Goal: Task Accomplishment & Management: Manage account settings

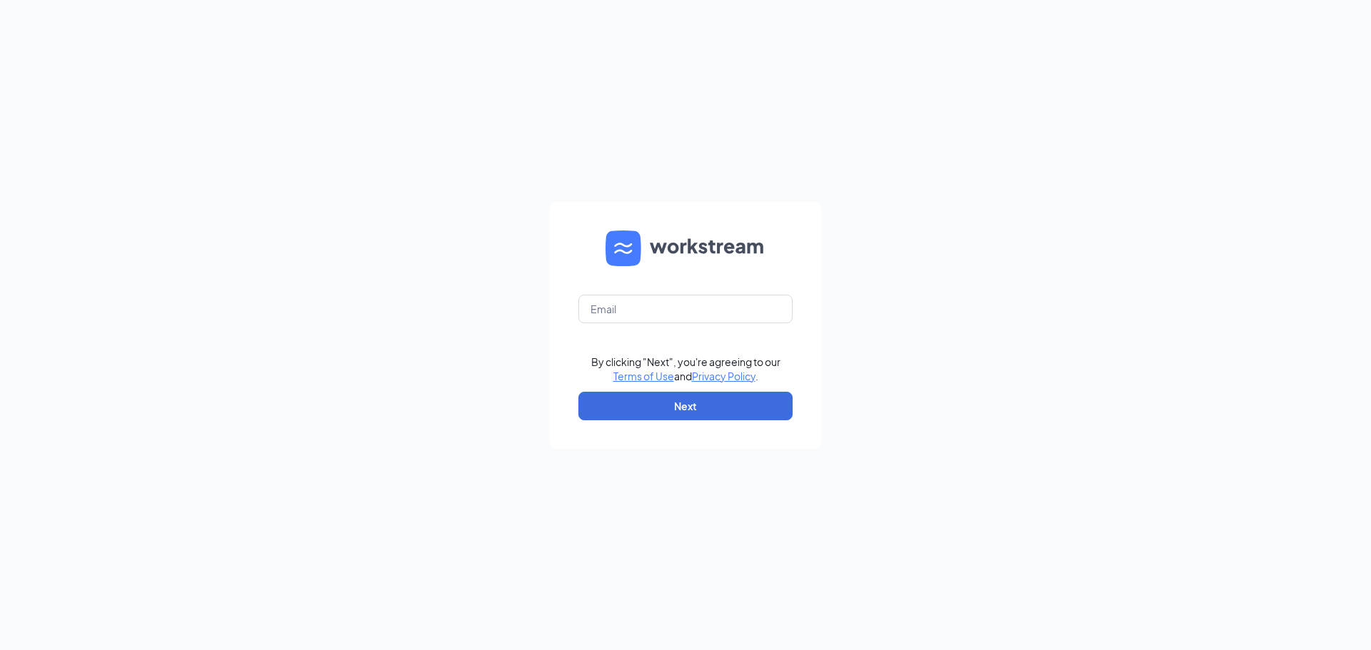
click at [862, 300] on div "By clicking "Next", you're agreeing to our Terms of Use and Privacy Policy . Ne…" at bounding box center [685, 325] width 1371 height 650
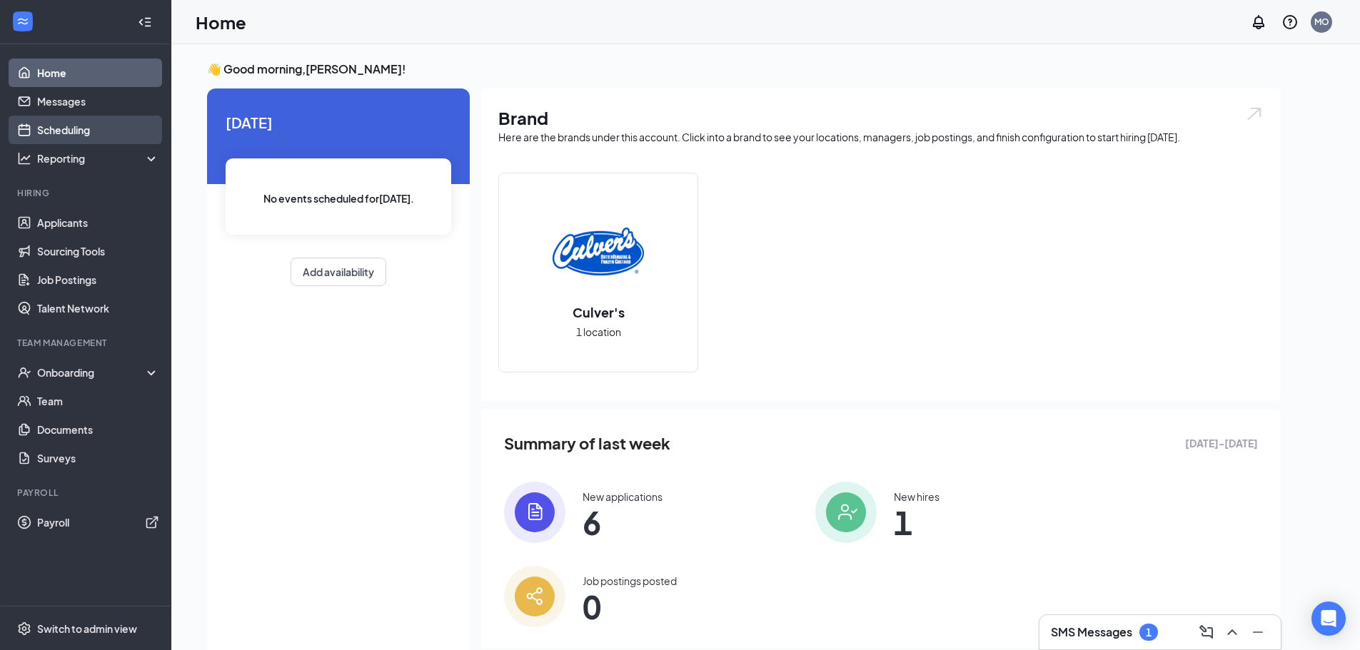
click at [86, 128] on link "Scheduling" at bounding box center [98, 130] width 122 height 29
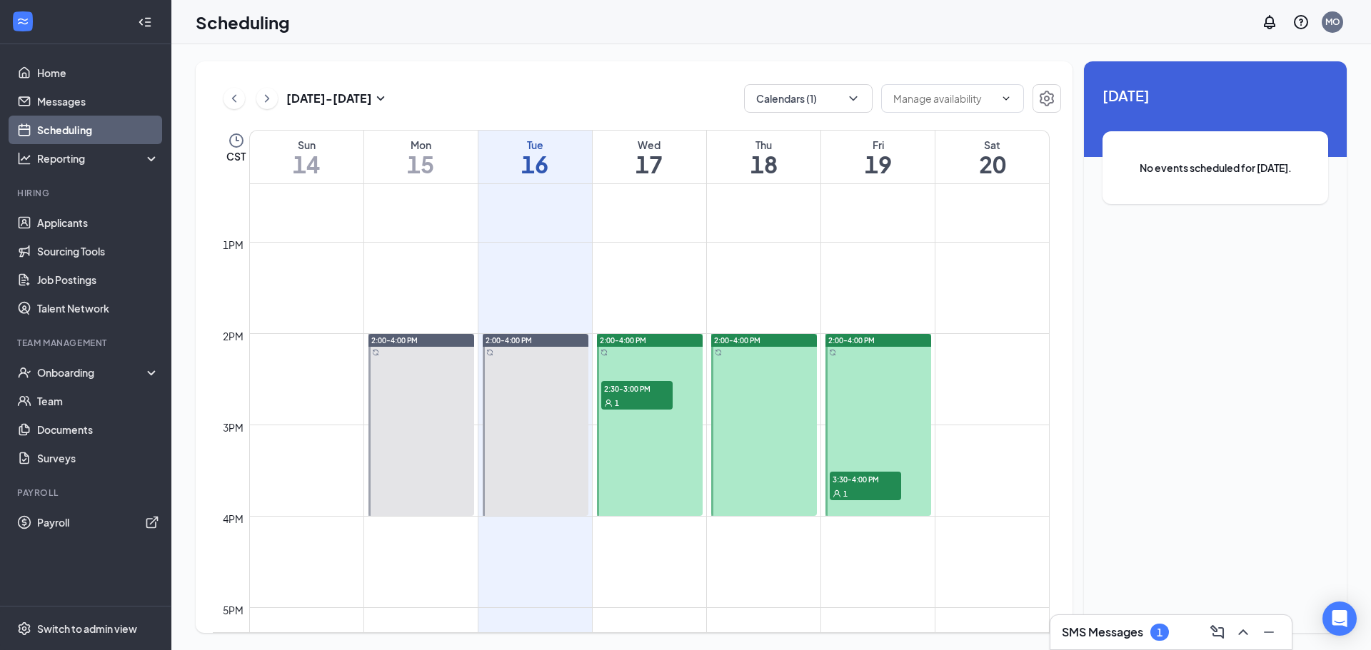
scroll to position [1130, 0]
click at [640, 390] on span "2:30-3:00 PM" at bounding box center [636, 388] width 71 height 14
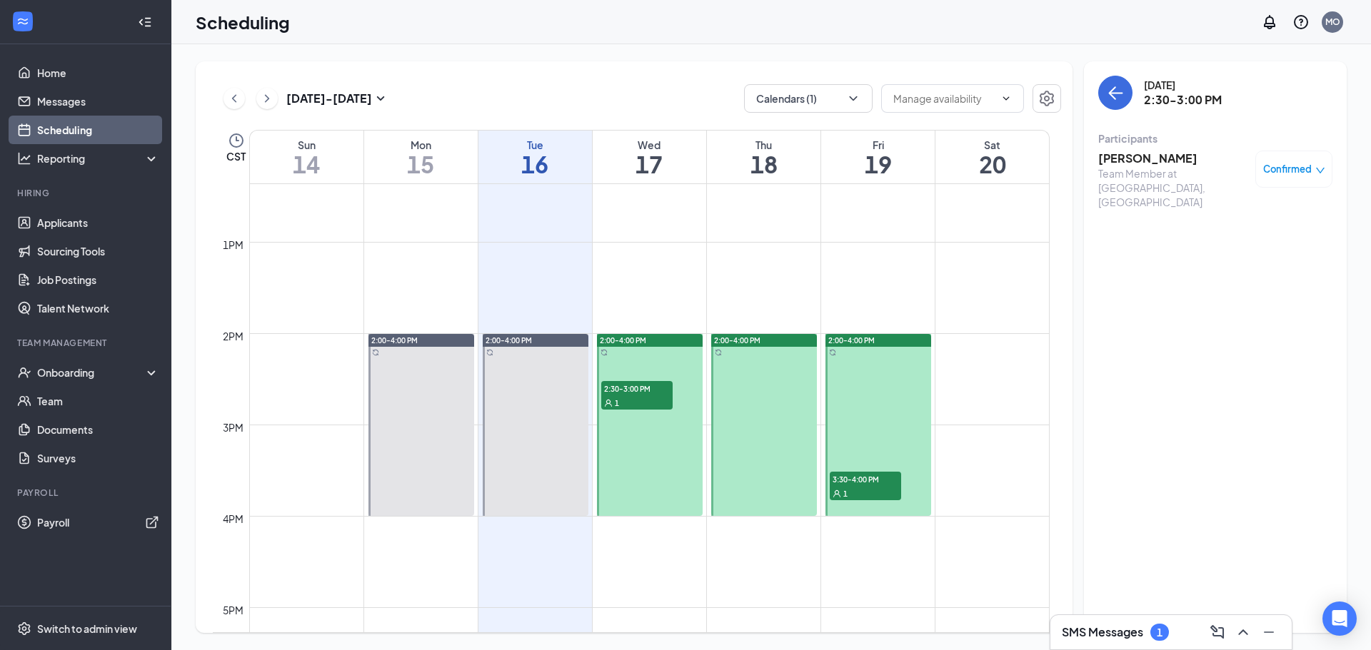
click at [854, 487] on div "1" at bounding box center [864, 493] width 71 height 14
click at [86, 89] on link "Messages" at bounding box center [98, 101] width 122 height 29
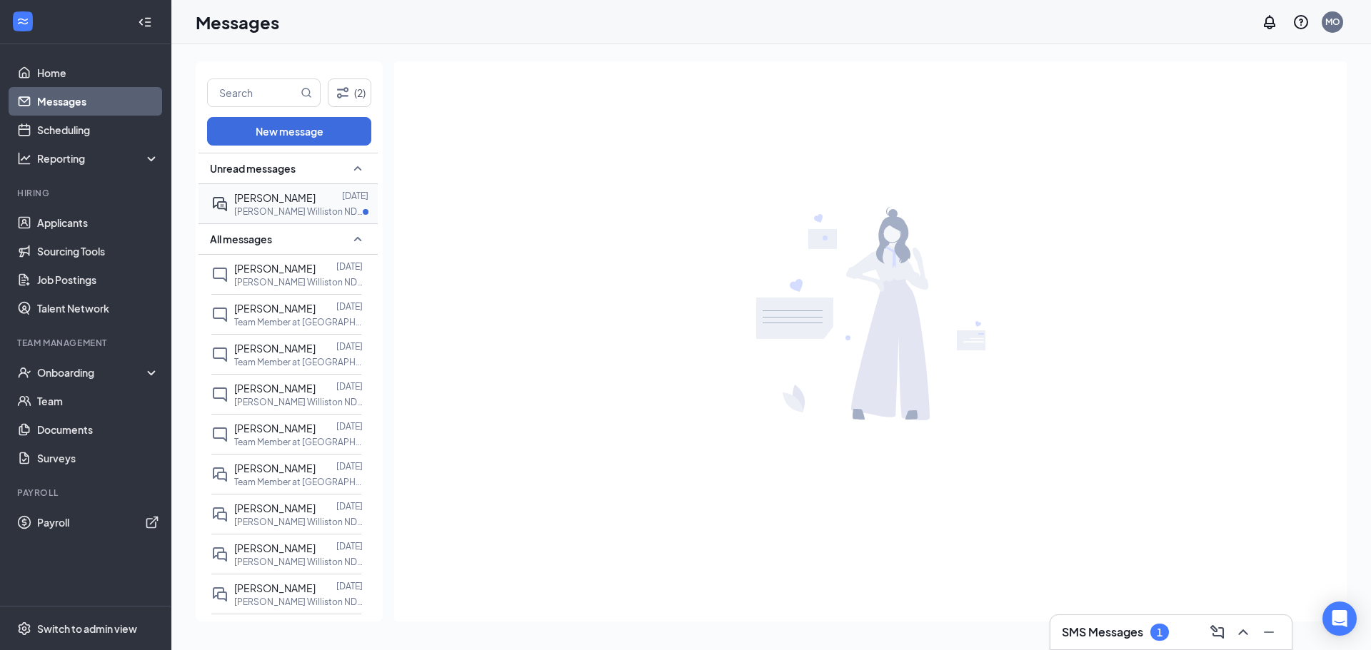
click at [269, 203] on div "[PERSON_NAME]" at bounding box center [274, 198] width 81 height 16
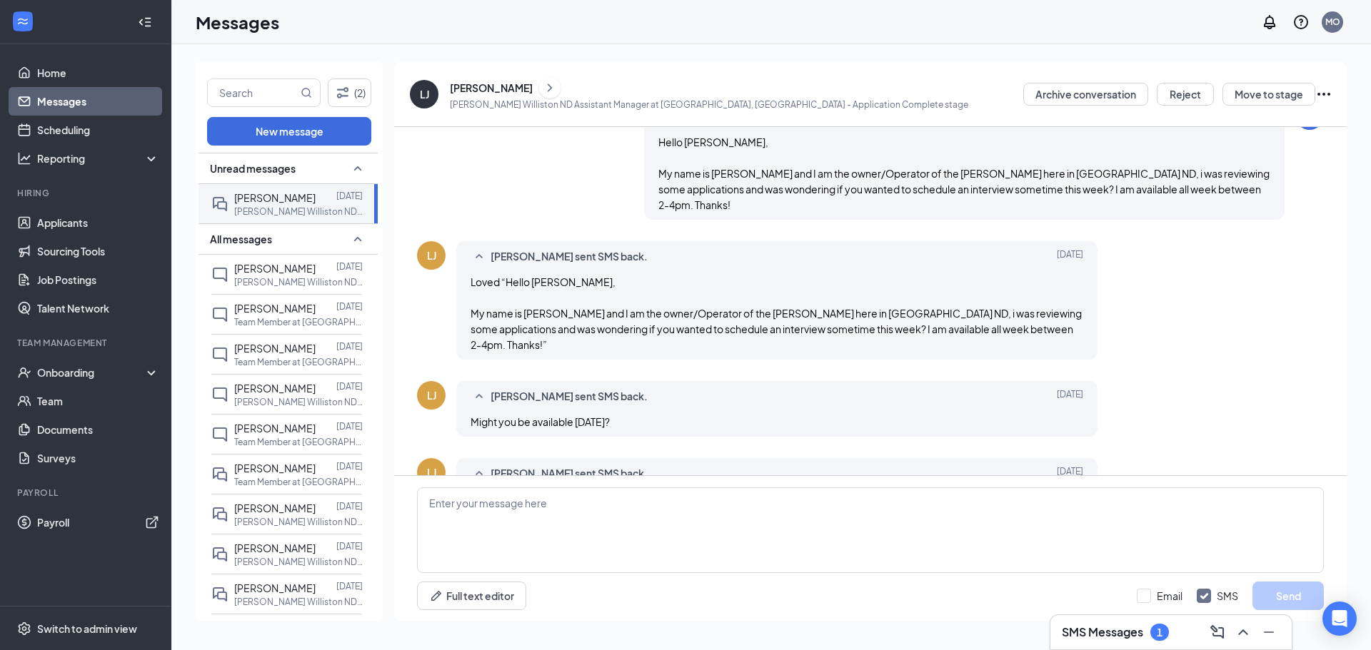
scroll to position [353, 0]
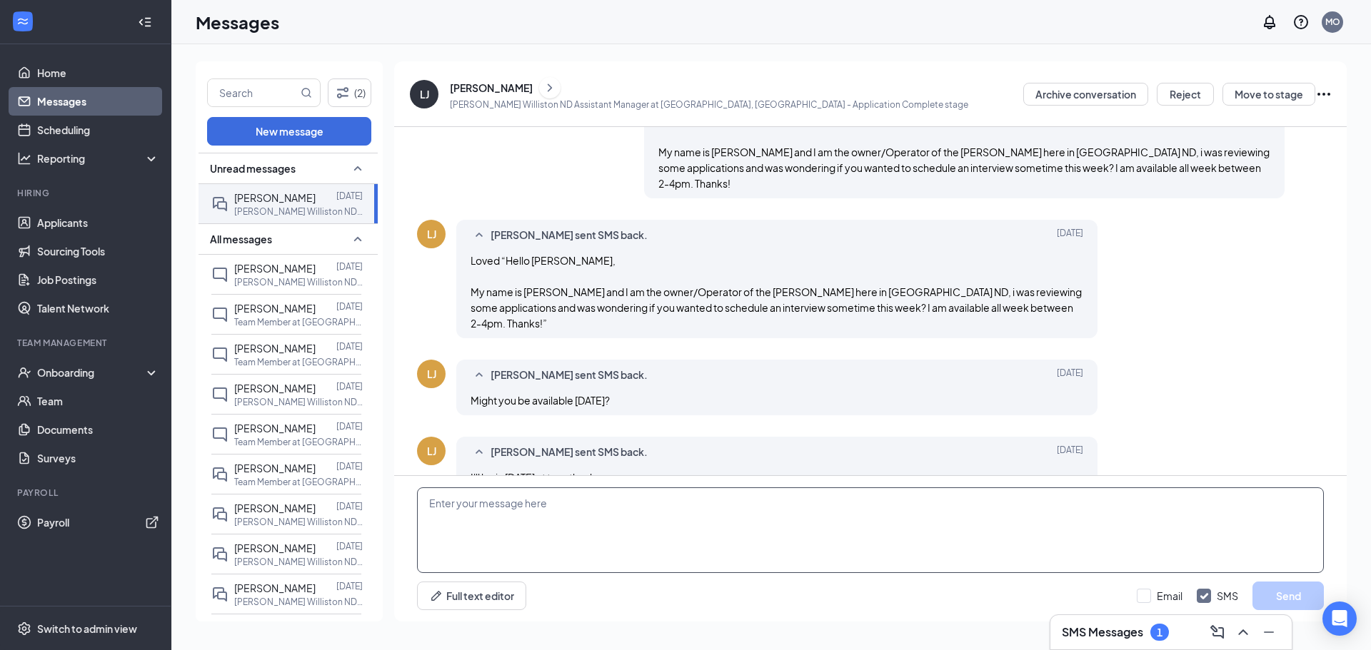
click at [762, 535] on textarea at bounding box center [870, 531] width 907 height 86
click at [771, 533] on textarea at bounding box center [870, 531] width 907 height 86
type textarea "That works for me, see you than! Mark"
click at [1277, 591] on button "Send" at bounding box center [1287, 596] width 71 height 29
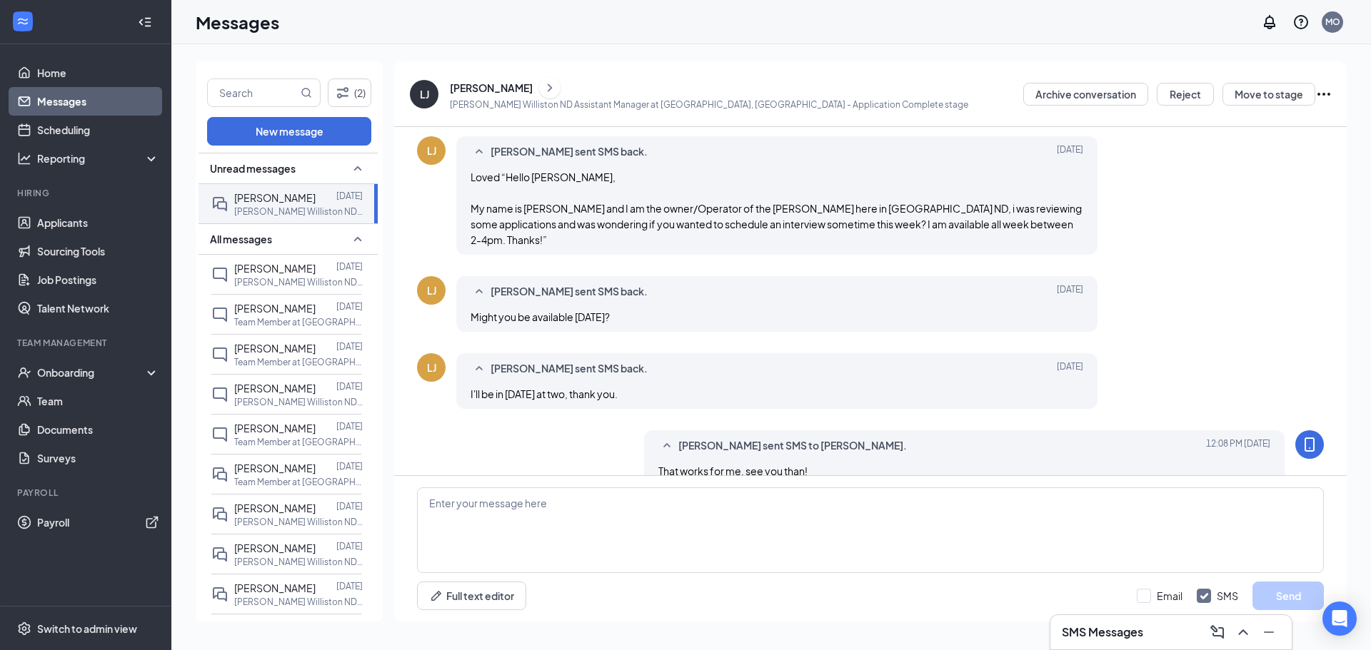
scroll to position [461, 0]
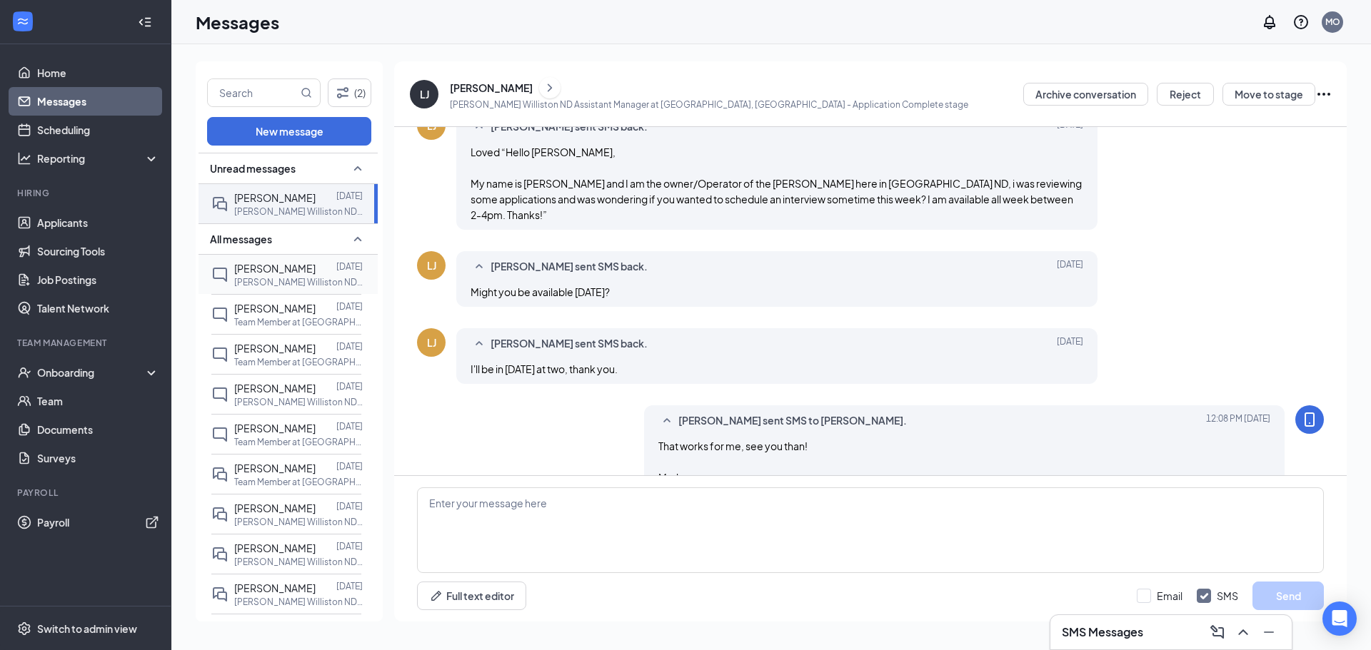
click at [291, 266] on span "[PERSON_NAME]" at bounding box center [274, 268] width 81 height 13
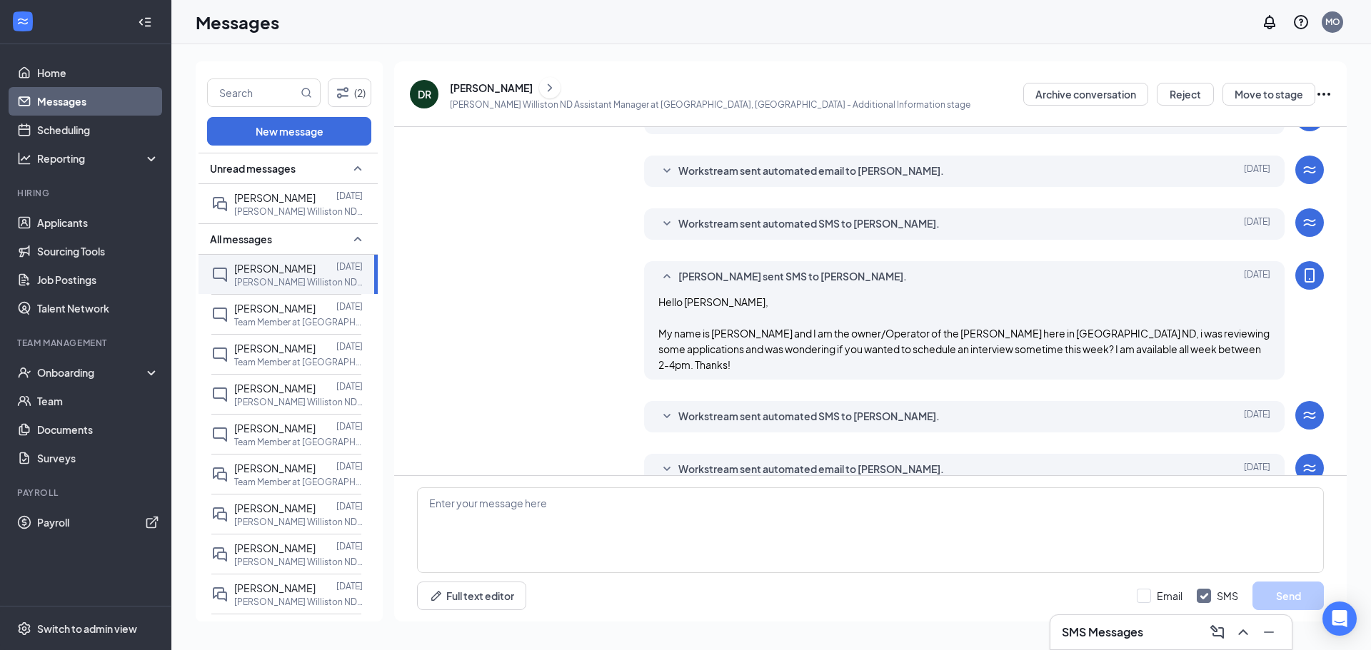
scroll to position [286, 0]
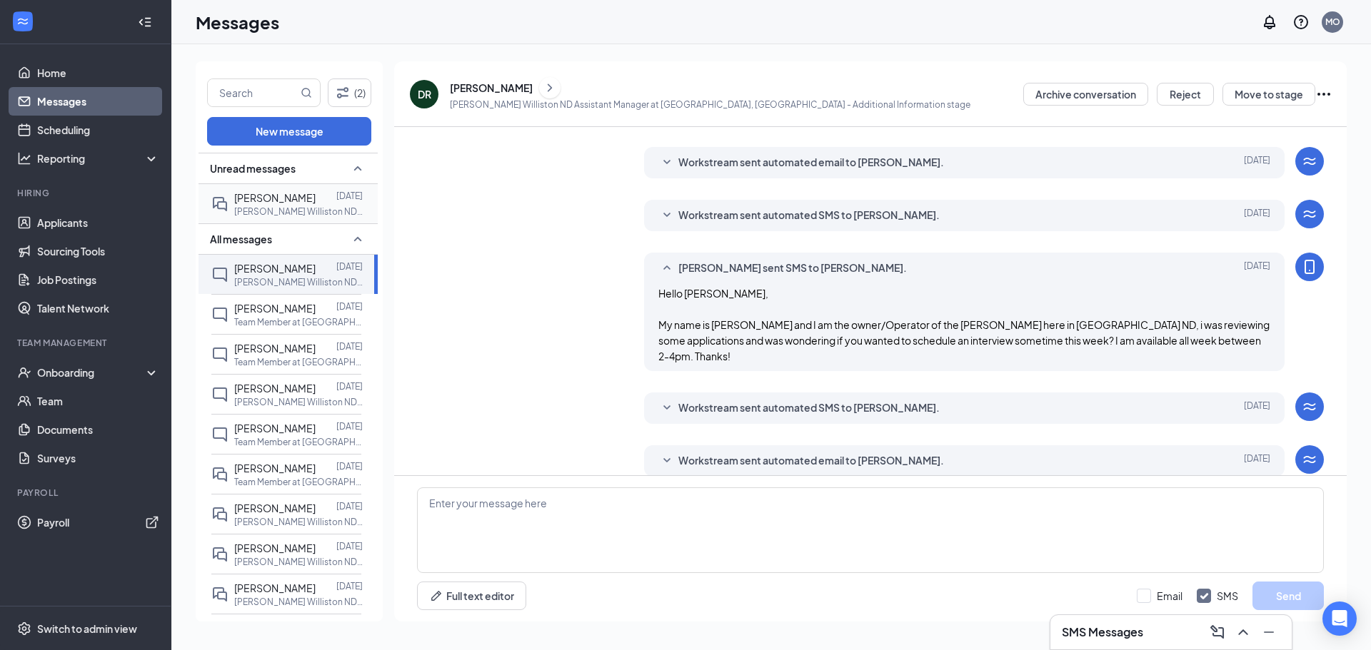
click at [270, 218] on div "[PERSON_NAME] [DATE] [PERSON_NAME] Williston ND Assistant Manager at [GEOGRAPHI…" at bounding box center [286, 203] width 150 height 39
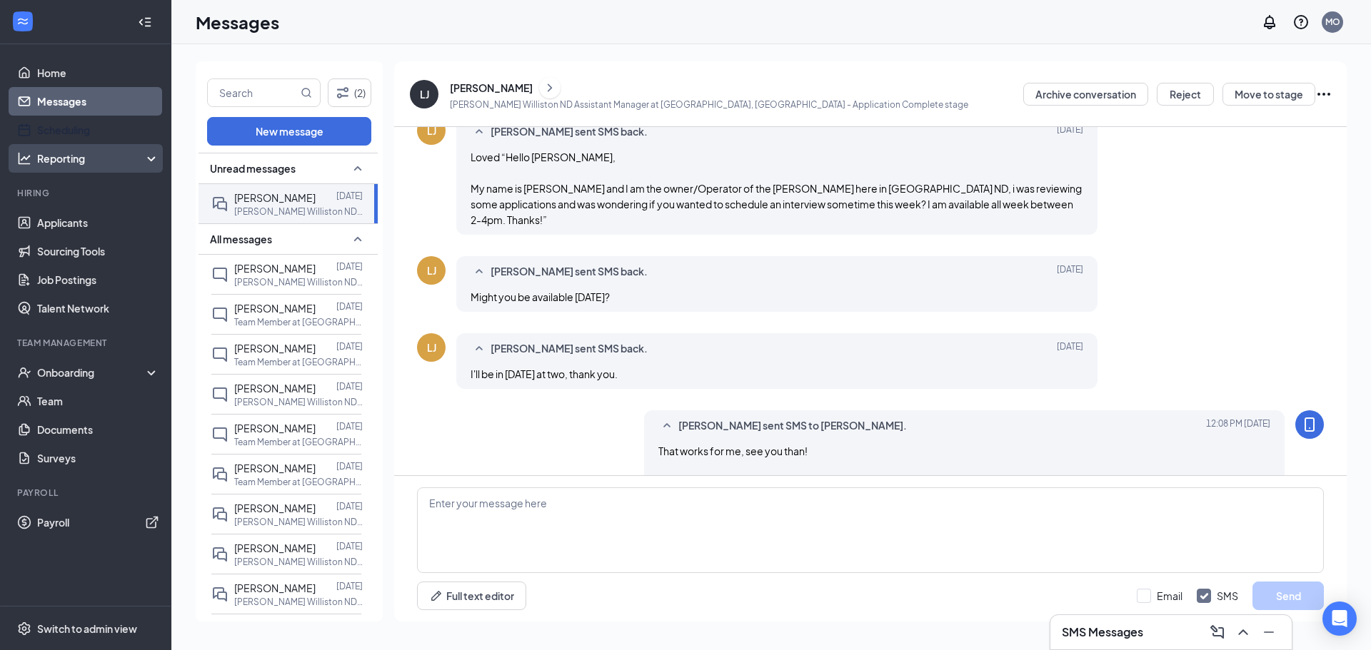
scroll to position [408, 0]
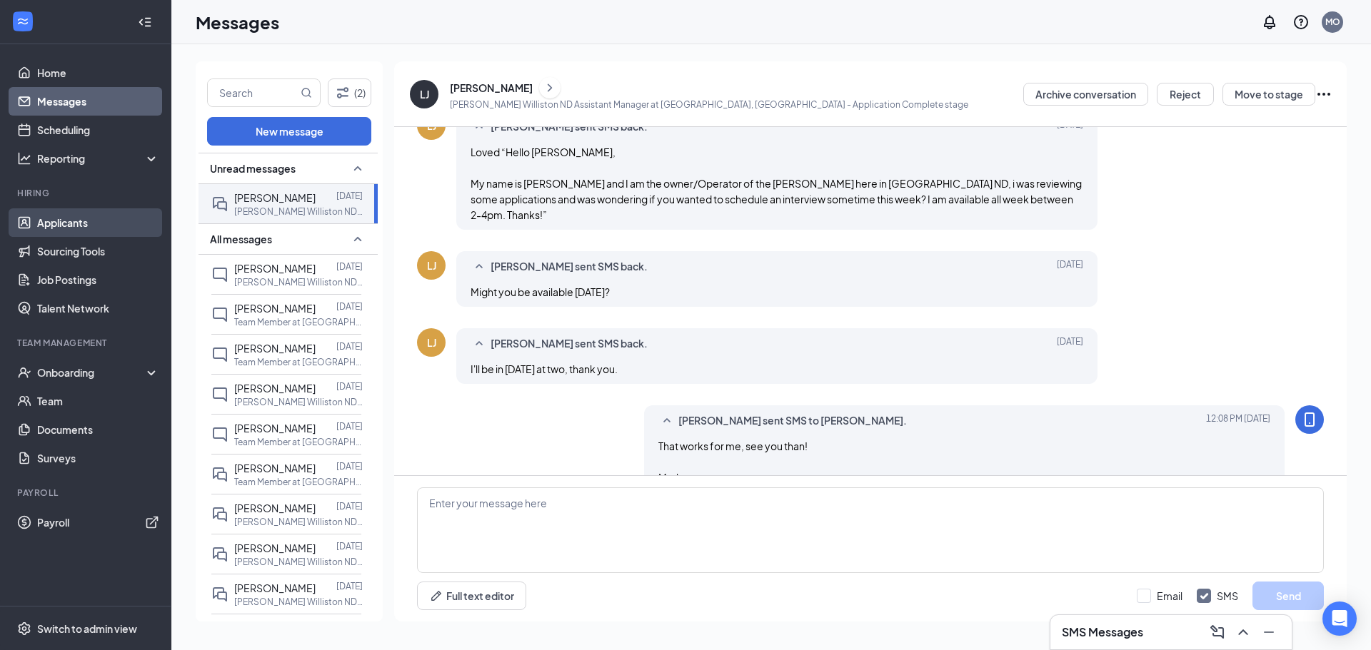
click at [53, 213] on link "Applicants" at bounding box center [98, 222] width 122 height 29
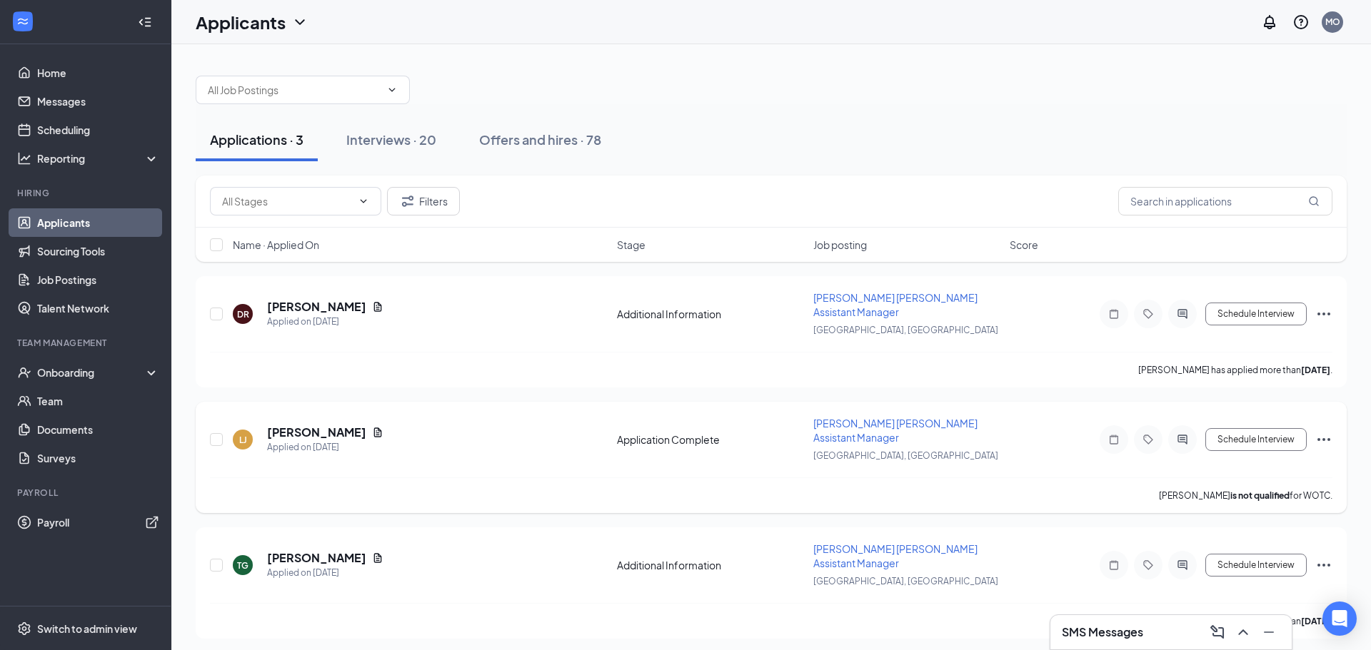
click at [1266, 431] on div "Schedule Interview" at bounding box center [1203, 439] width 257 height 29
click at [1276, 428] on button "Schedule Interview" at bounding box center [1255, 439] width 101 height 23
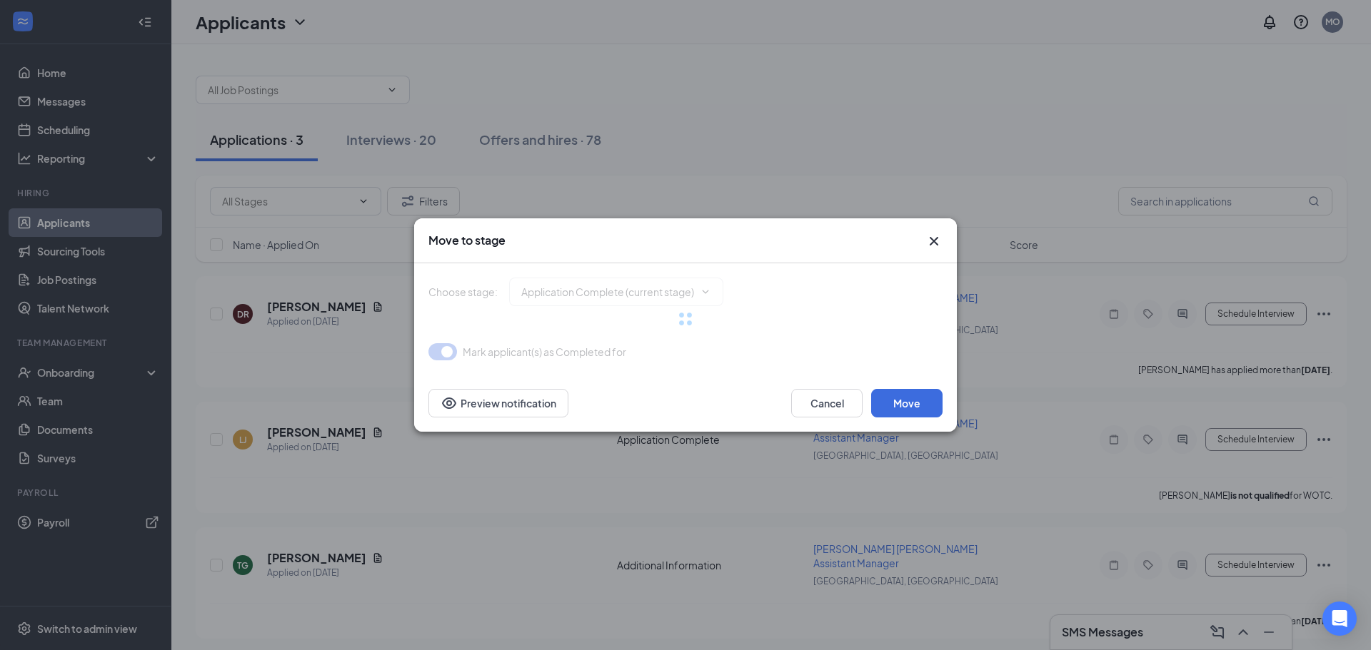
type input "Onsite Interview (next stage)"
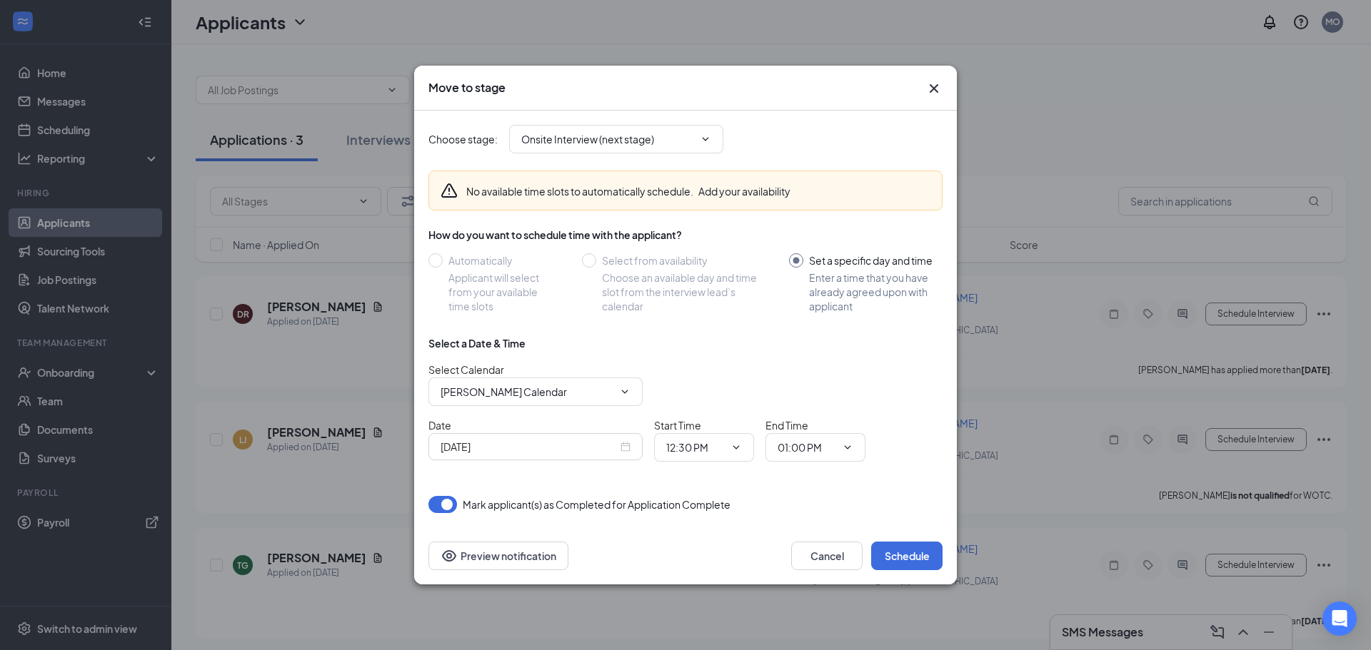
click at [619, 446] on div "[DATE]" at bounding box center [535, 447] width 190 height 16
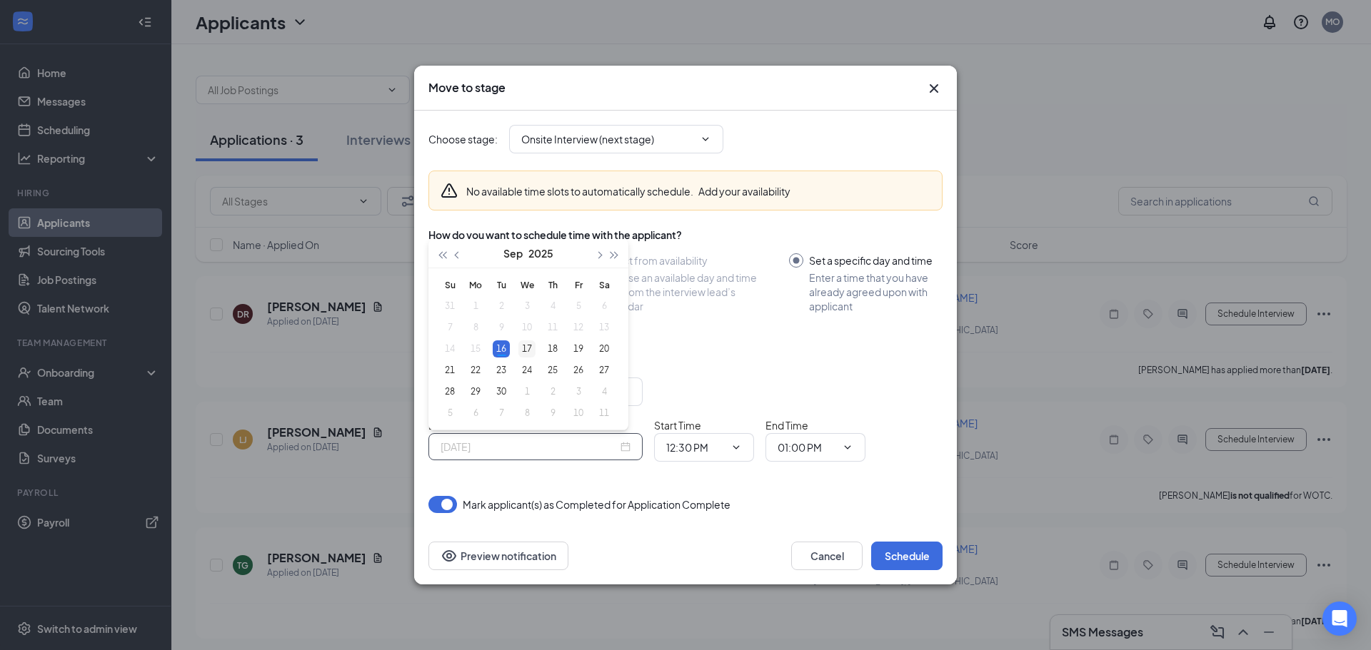
type input "[DATE]"
click at [526, 351] on div "17" at bounding box center [526, 349] width 17 height 17
click at [740, 447] on icon "ChevronDown" at bounding box center [735, 447] width 11 height 11
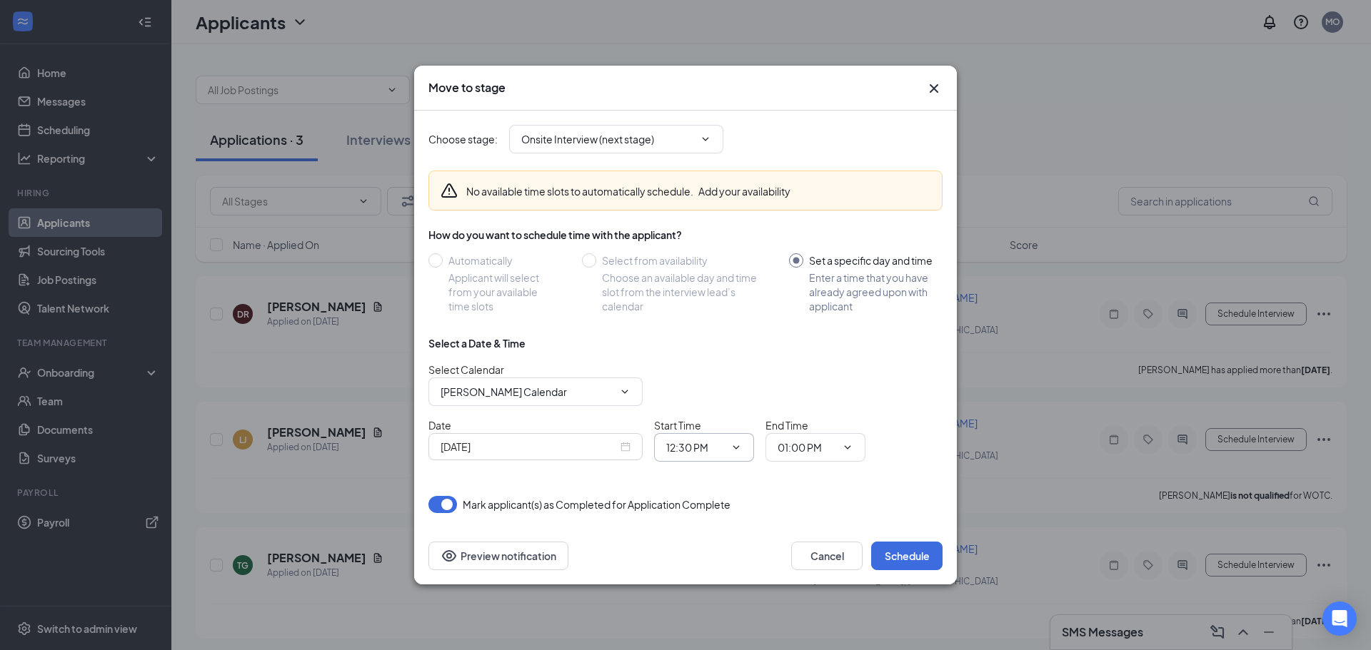
click at [717, 447] on input "12:30 PM" at bounding box center [695, 448] width 59 height 16
click at [712, 295] on div "02:00 PM" at bounding box center [698, 294] width 42 height 16
type input "02:00 PM"
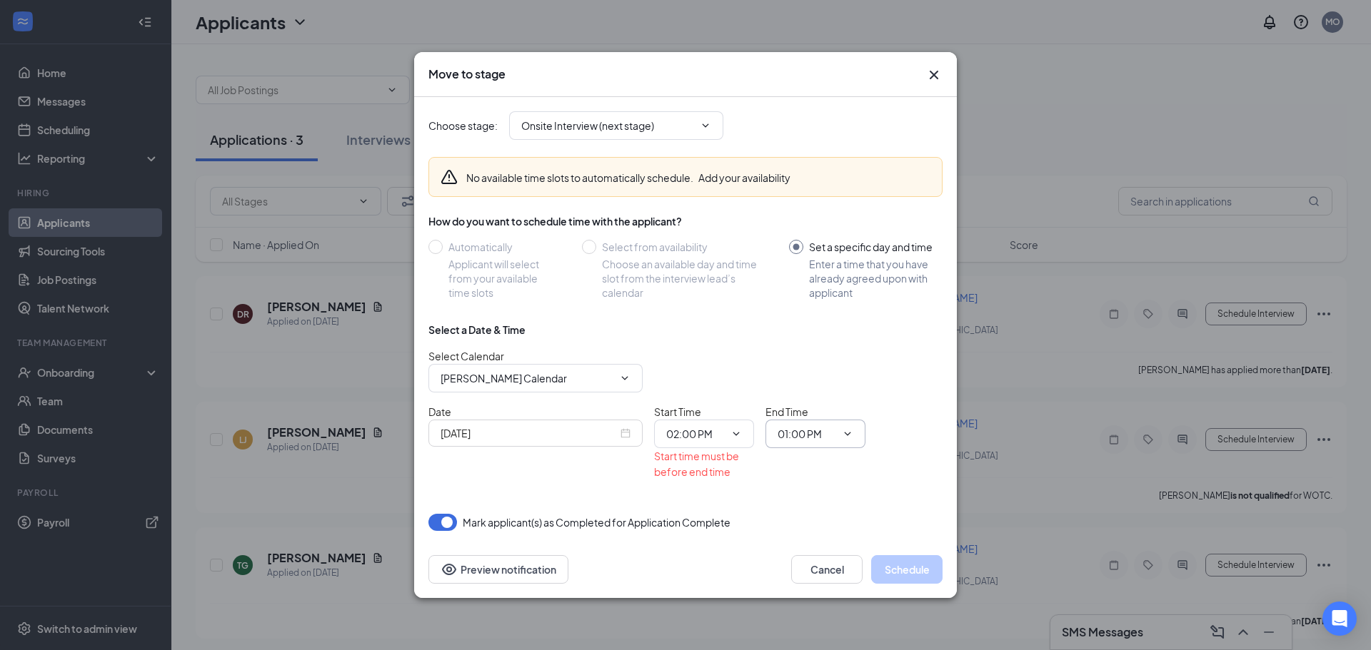
click at [828, 436] on input "01:00 PM" at bounding box center [806, 434] width 59 height 16
click at [834, 341] on div "02:30 PM" at bounding box center [827, 346] width 77 height 16
type input "02:30 PM"
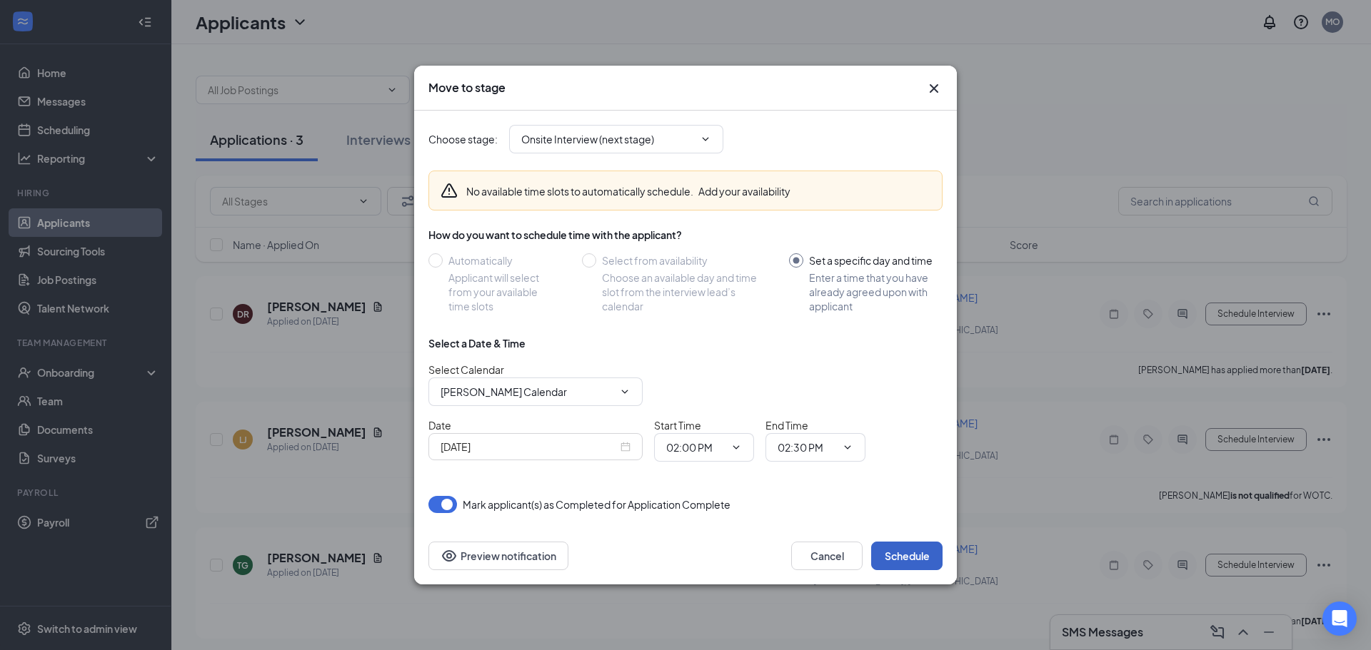
click at [906, 556] on button "Schedule" at bounding box center [906, 556] width 71 height 29
